Goal: Navigation & Orientation: Find specific page/section

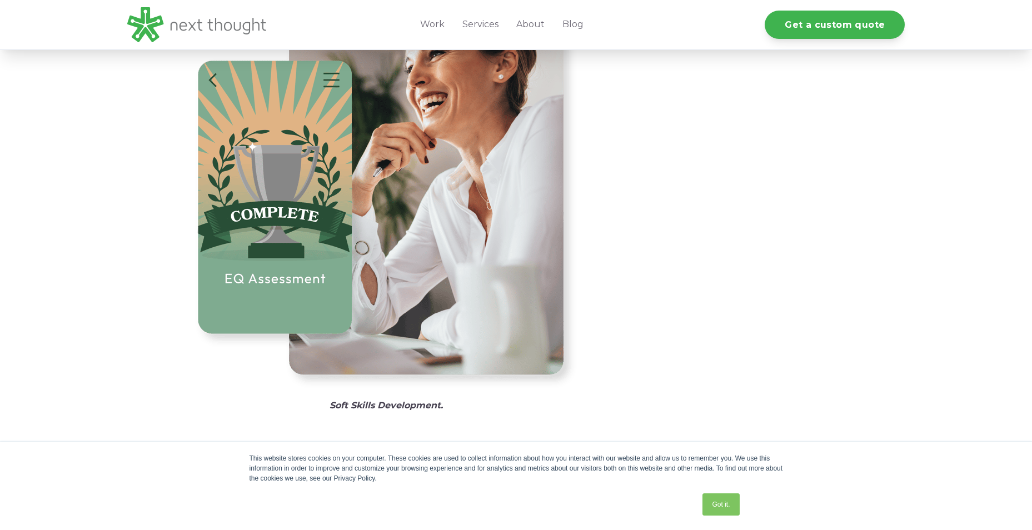
scroll to position [3614, 0]
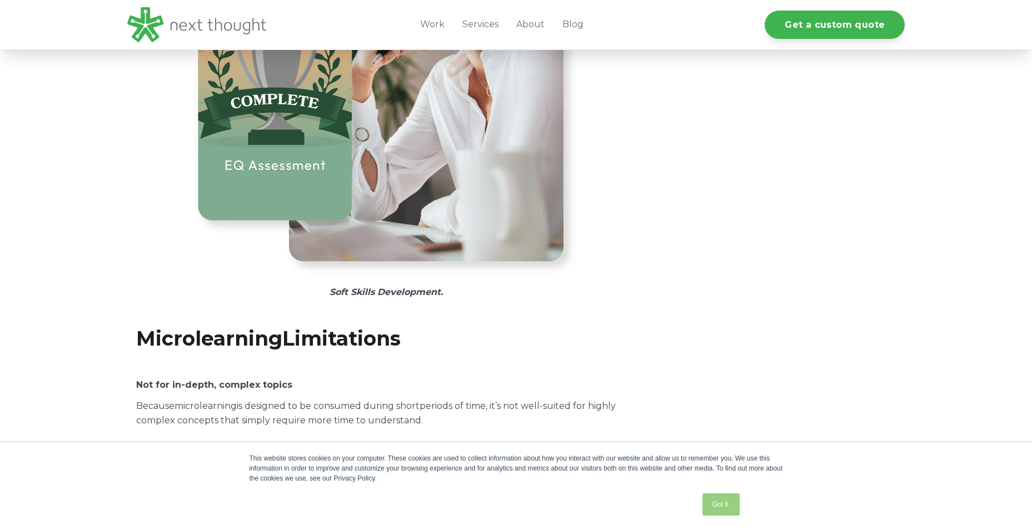
click at [733, 509] on link "Got it." at bounding box center [721, 505] width 37 height 22
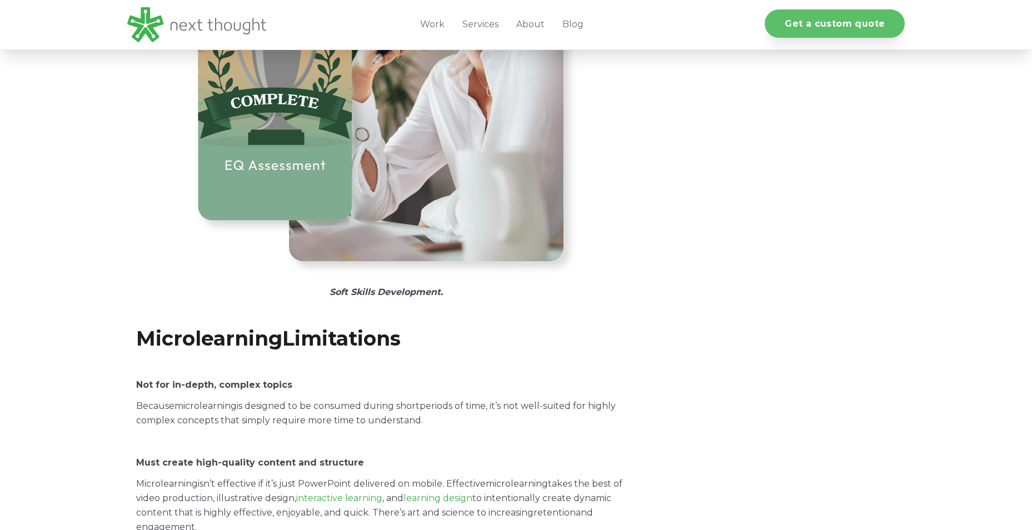
click at [854, 26] on link "Get a custom quote" at bounding box center [835, 23] width 140 height 28
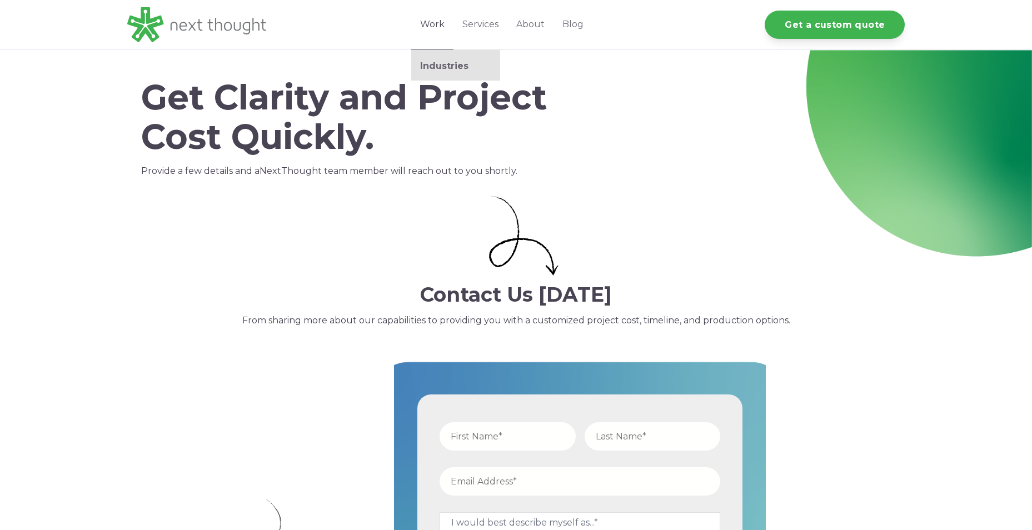
click at [443, 23] on link "Work" at bounding box center [432, 24] width 42 height 49
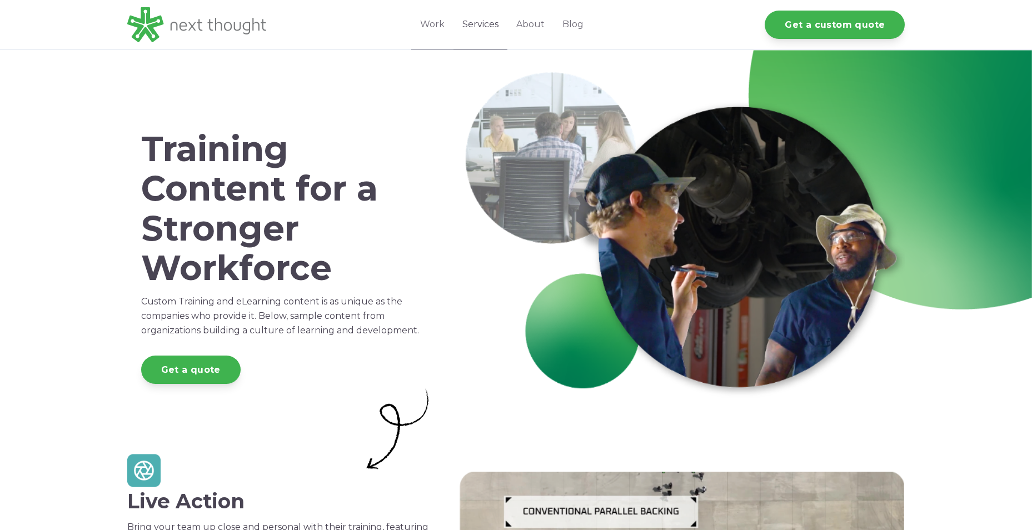
click at [491, 18] on link "Services" at bounding box center [481, 24] width 54 height 49
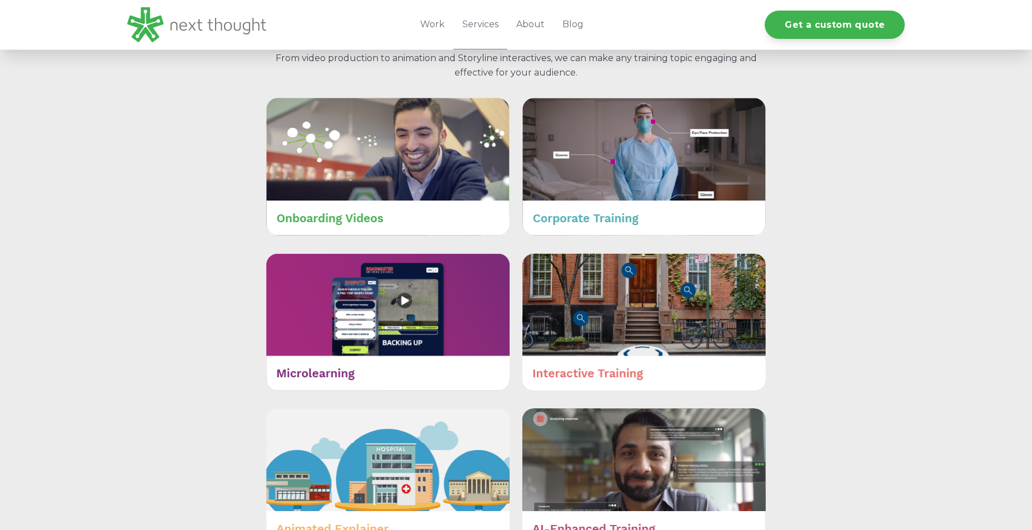
scroll to position [500, 0]
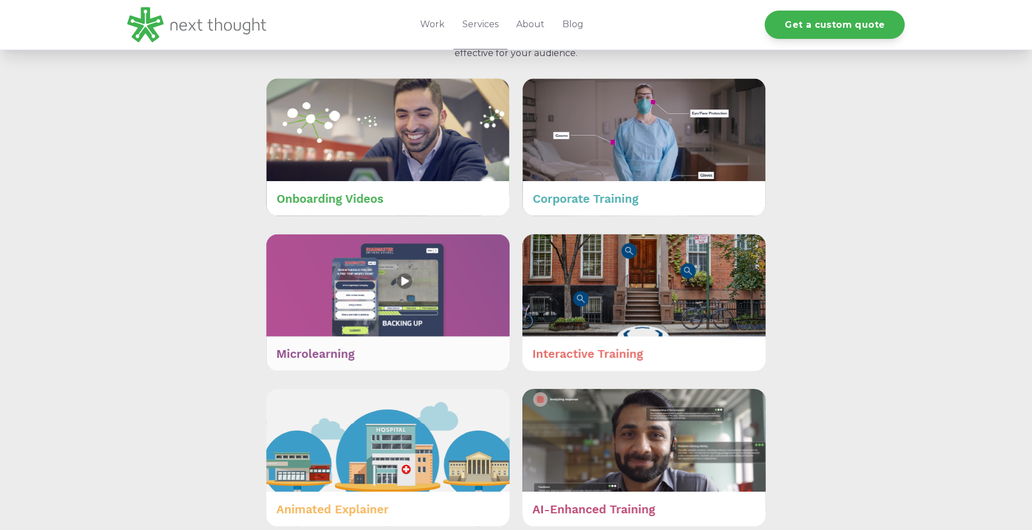
click at [323, 353] on img at bounding box center [387, 303] width 243 height 138
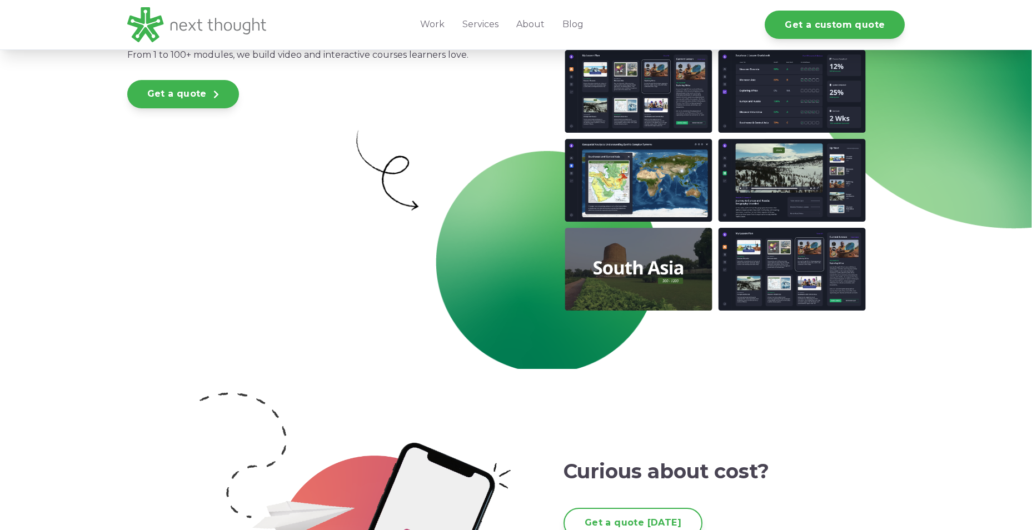
scroll to position [1946, 0]
